Goal: Find specific page/section: Find specific page/section

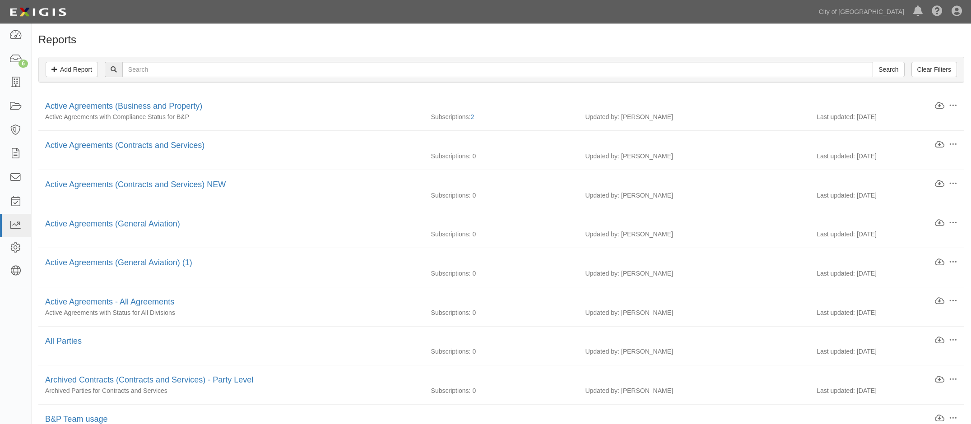
click at [106, 36] on h1 "Reports" at bounding box center [501, 40] width 926 height 12
click at [8, 270] on link at bounding box center [15, 272] width 31 height 23
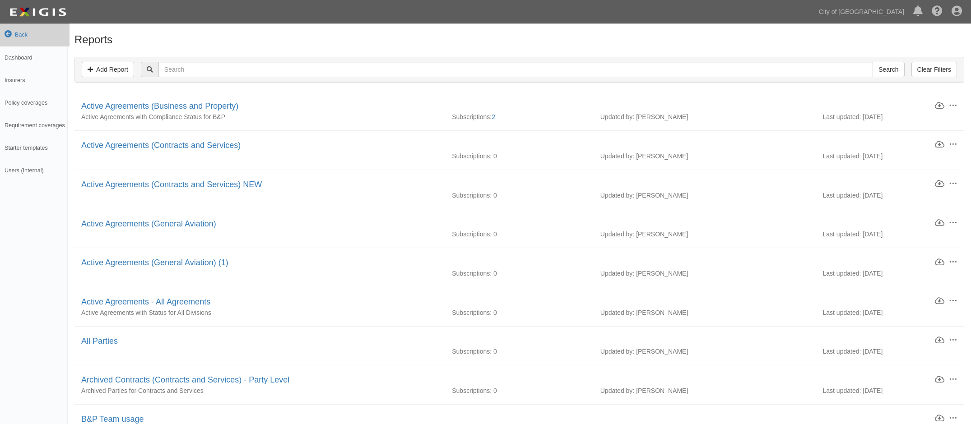
click at [21, 35] on link "Back" at bounding box center [35, 34] width 70 height 23
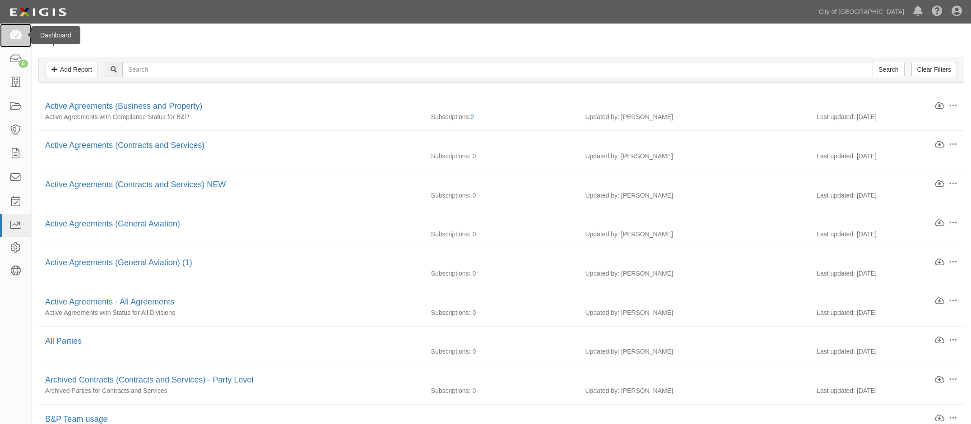
click at [17, 33] on icon at bounding box center [15, 35] width 13 height 10
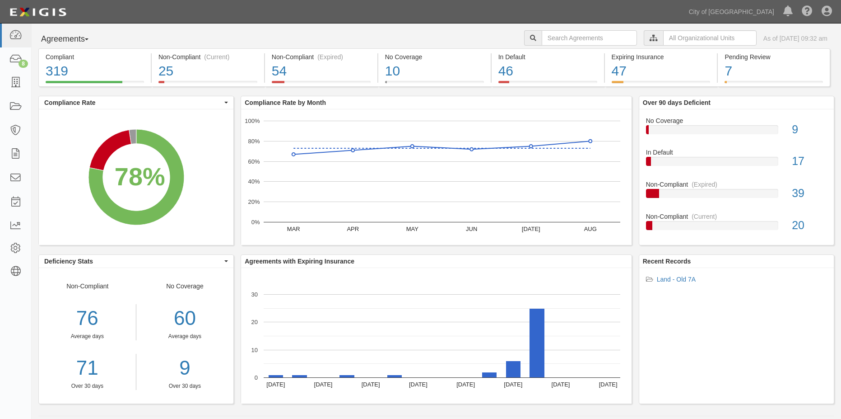
click at [741, 373] on div "Recent Records Land - Old 7A" at bounding box center [737, 328] width 196 height 149
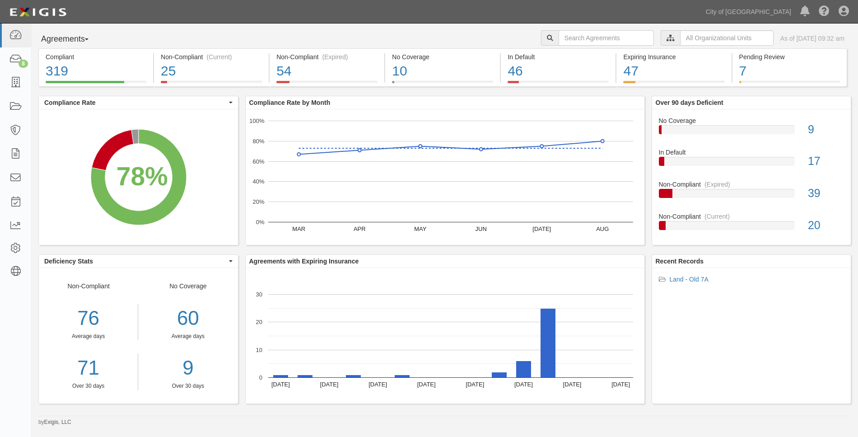
click at [320, 31] on div "Agreements Parties Agreements Coverages City of Phoenix, Aviation Department Bu…" at bounding box center [445, 39] width 826 height 18
